Goal: Task Accomplishment & Management: Use online tool/utility

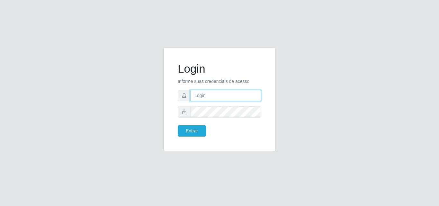
click at [227, 100] on input "text" at bounding box center [225, 95] width 71 height 11
type input "[EMAIL_ADDRESS][DOMAIN_NAME]"
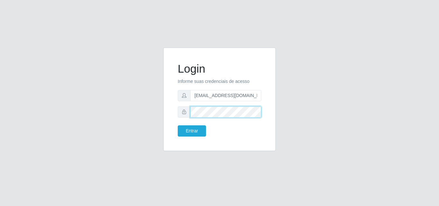
click at [178, 125] on button "Entrar" at bounding box center [192, 130] width 28 height 11
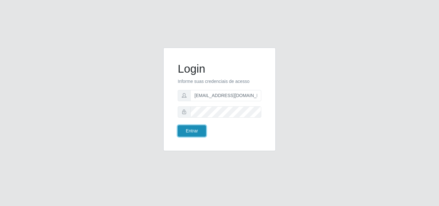
click at [205, 133] on button "Entrar" at bounding box center [192, 130] width 28 height 11
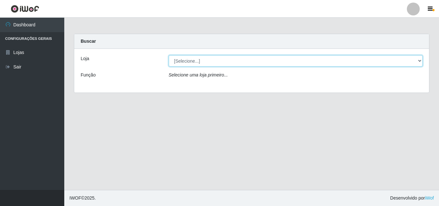
click at [365, 60] on select "[Selecione...] Corte Fácil - Unidade Emaús" at bounding box center [296, 60] width 254 height 11
select select "201"
click at [169, 55] on select "[Selecione...] Corte Fácil - Unidade Emaús" at bounding box center [296, 60] width 254 height 11
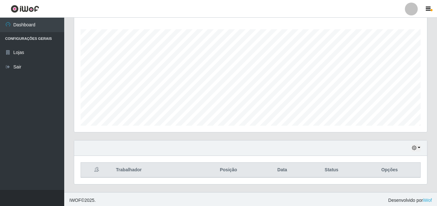
scroll to position [106, 0]
